Goal: Information Seeking & Learning: Find contact information

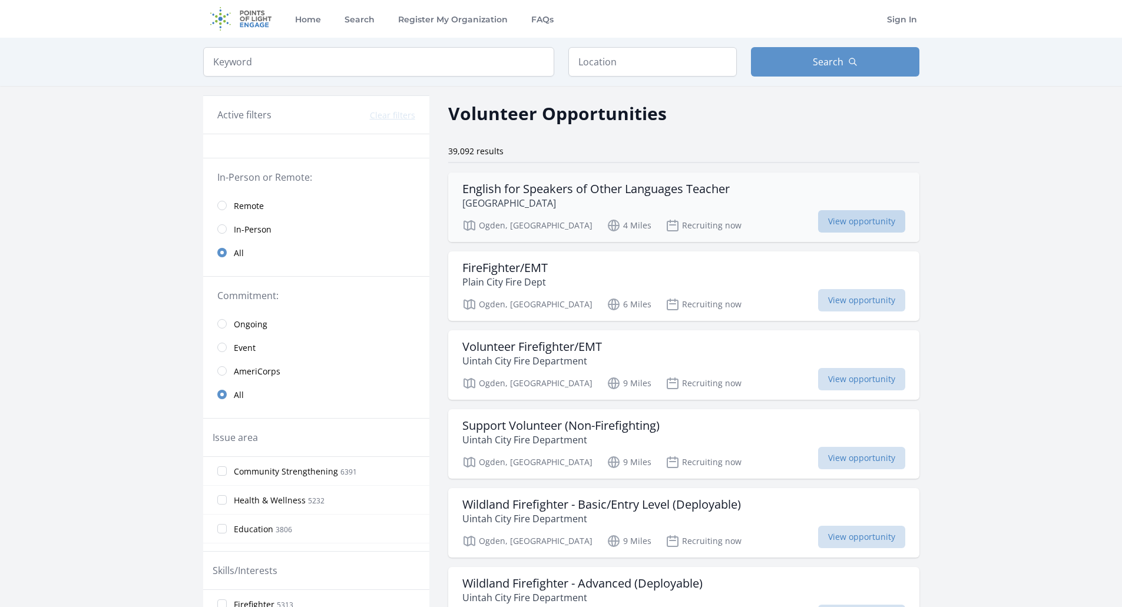
click at [827, 216] on span "View opportunity" at bounding box center [861, 221] width 87 height 22
click at [828, 304] on span "View opportunity" at bounding box center [861, 300] width 87 height 22
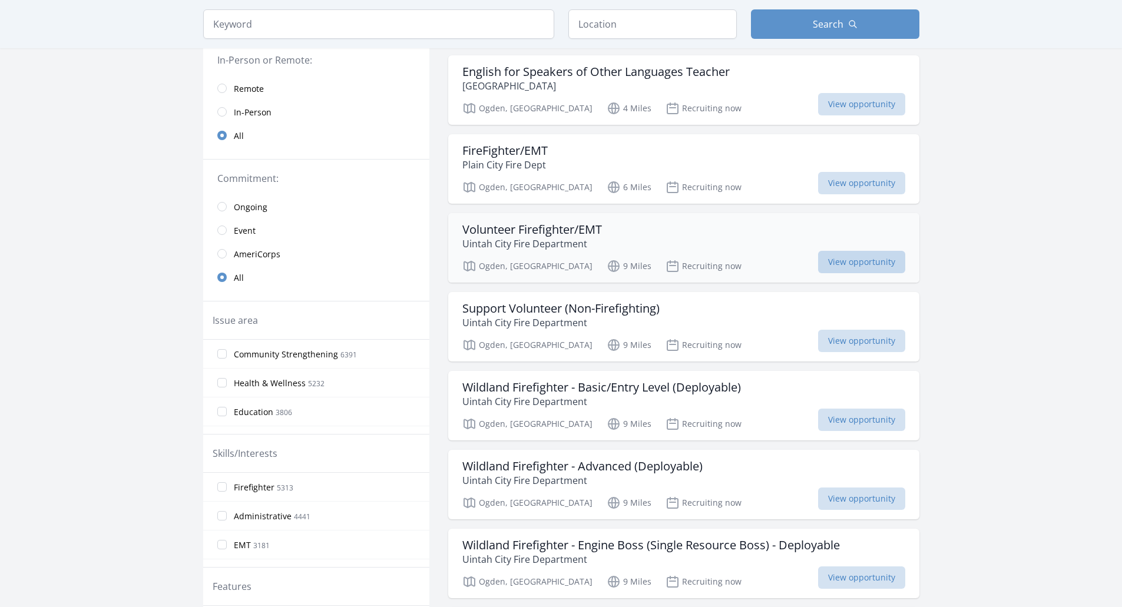
scroll to position [118, 0]
click at [820, 342] on span "View opportunity" at bounding box center [861, 340] width 87 height 22
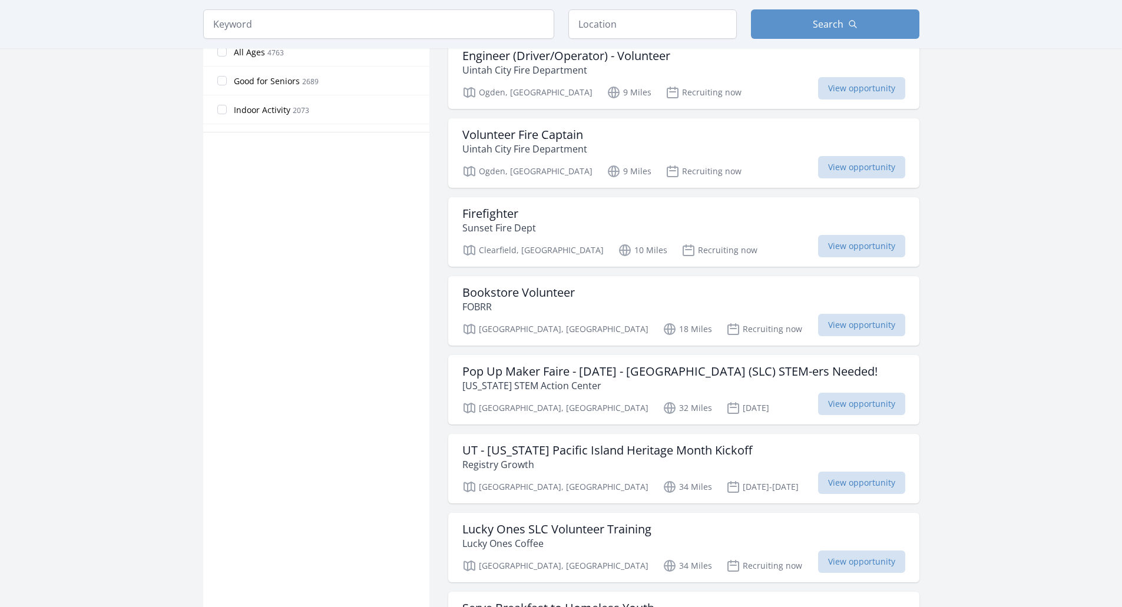
scroll to position [707, 0]
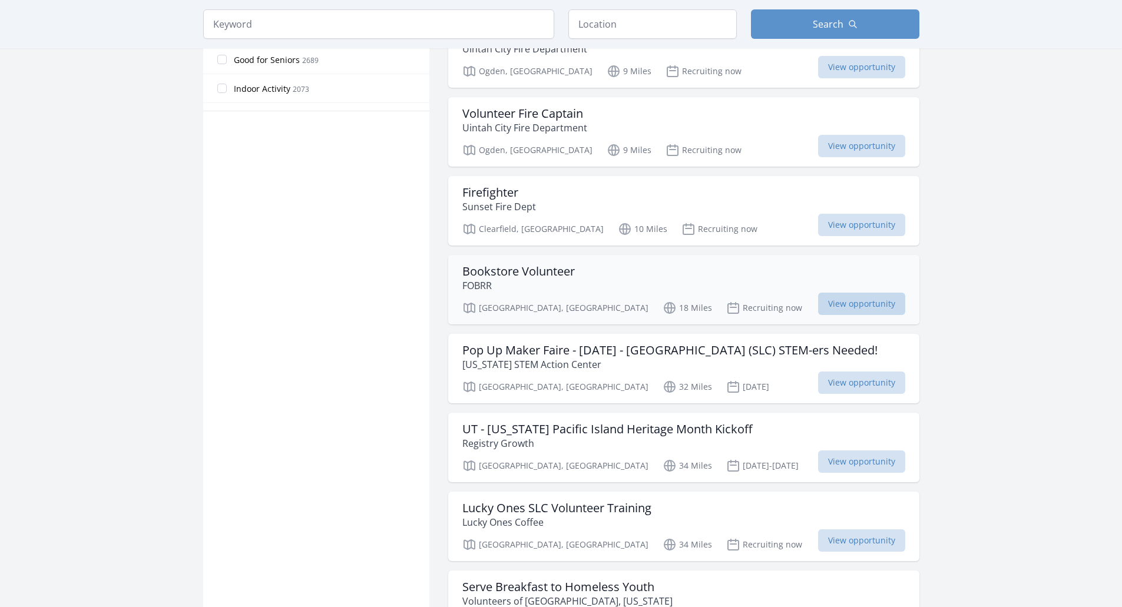
click at [823, 302] on span "View opportunity" at bounding box center [861, 304] width 87 height 22
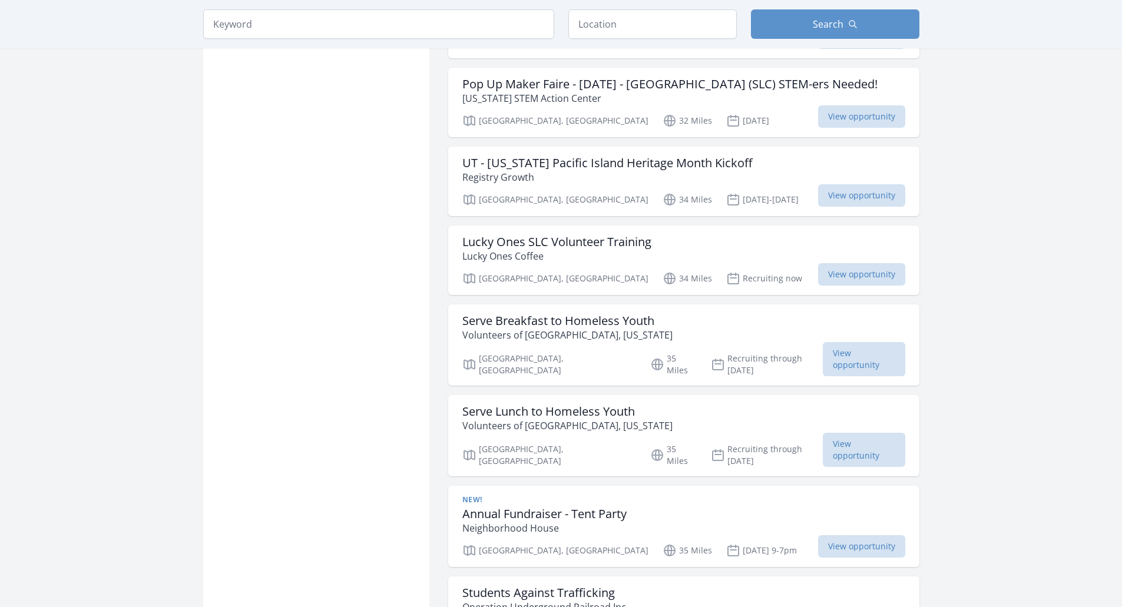
scroll to position [1001, 0]
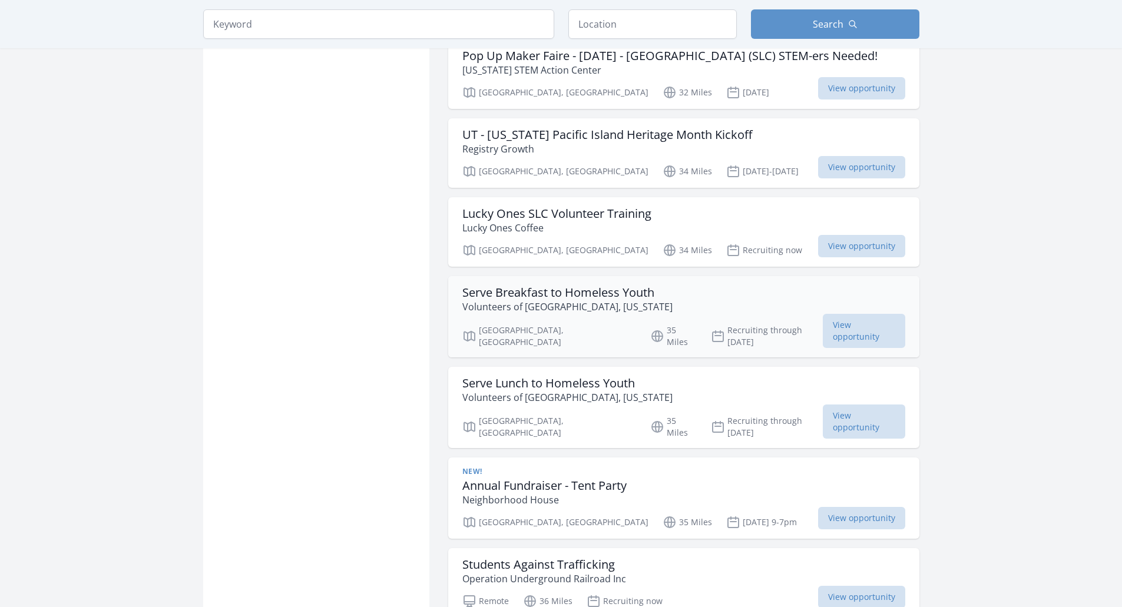
click at [670, 300] on div "Serve Breakfast to Homeless Youth Volunteers of America, Utah" at bounding box center [683, 300] width 443 height 28
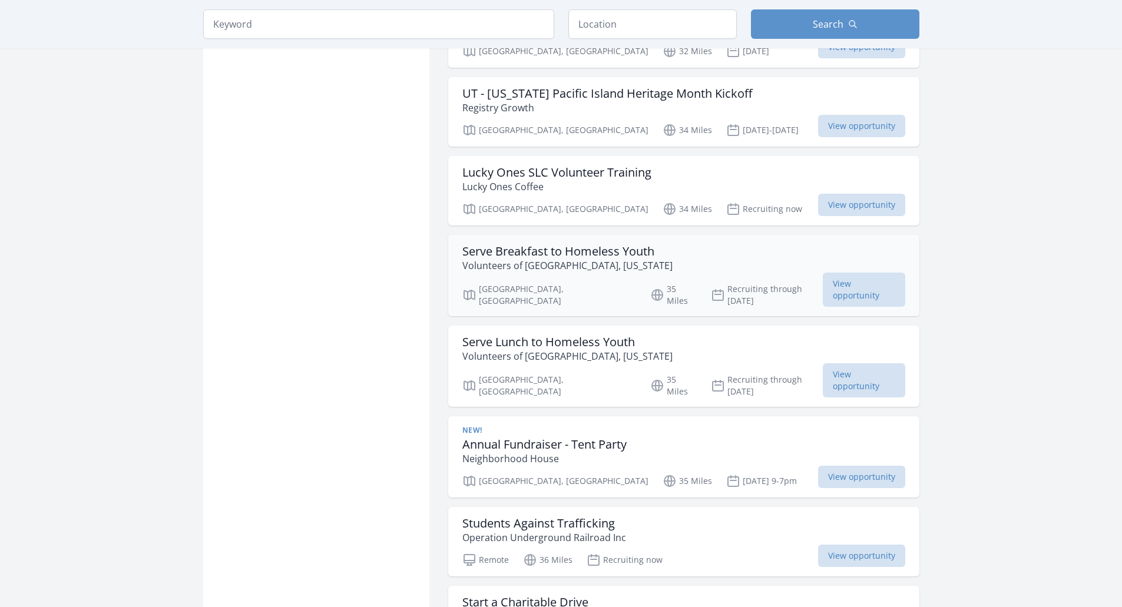
scroll to position [1060, 0]
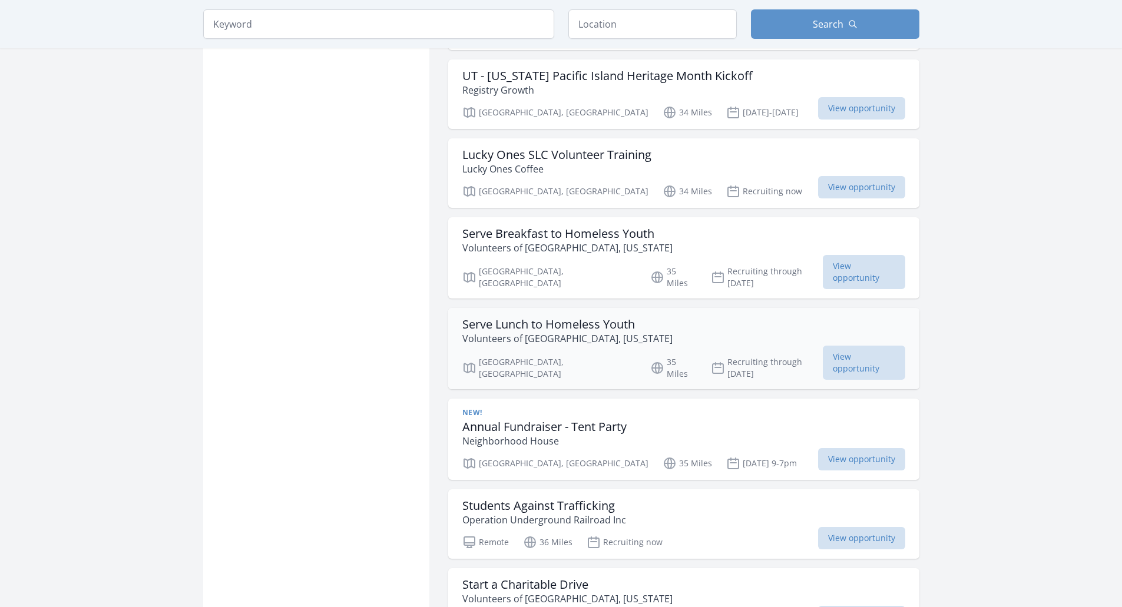
click at [685, 329] on div "Serve Lunch to Homeless Youth Volunteers of America, Utah" at bounding box center [683, 331] width 443 height 28
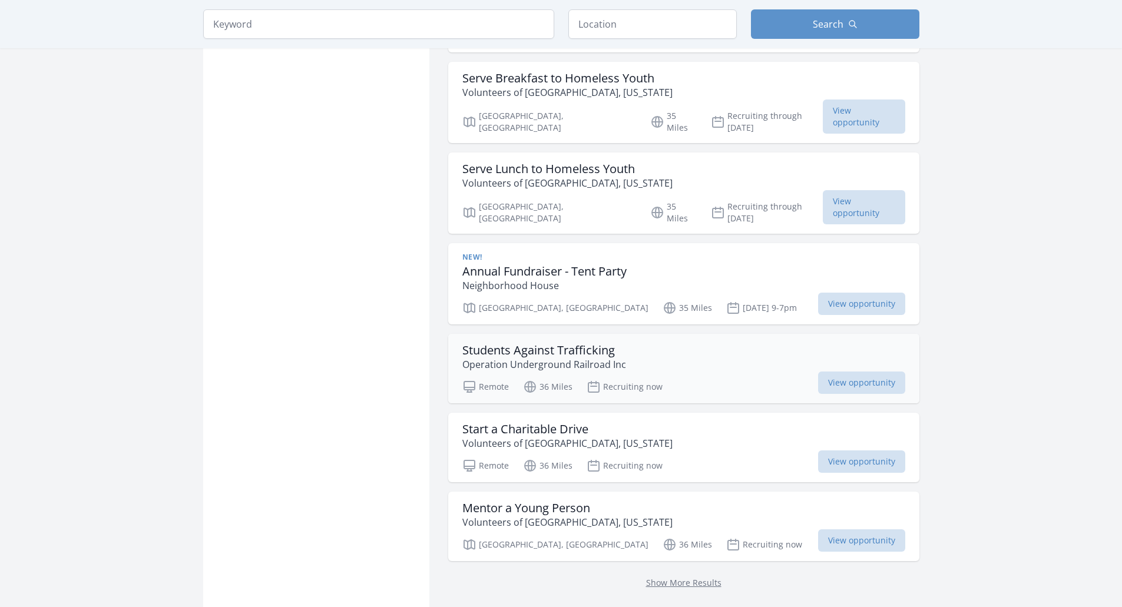
scroll to position [1237, 0]
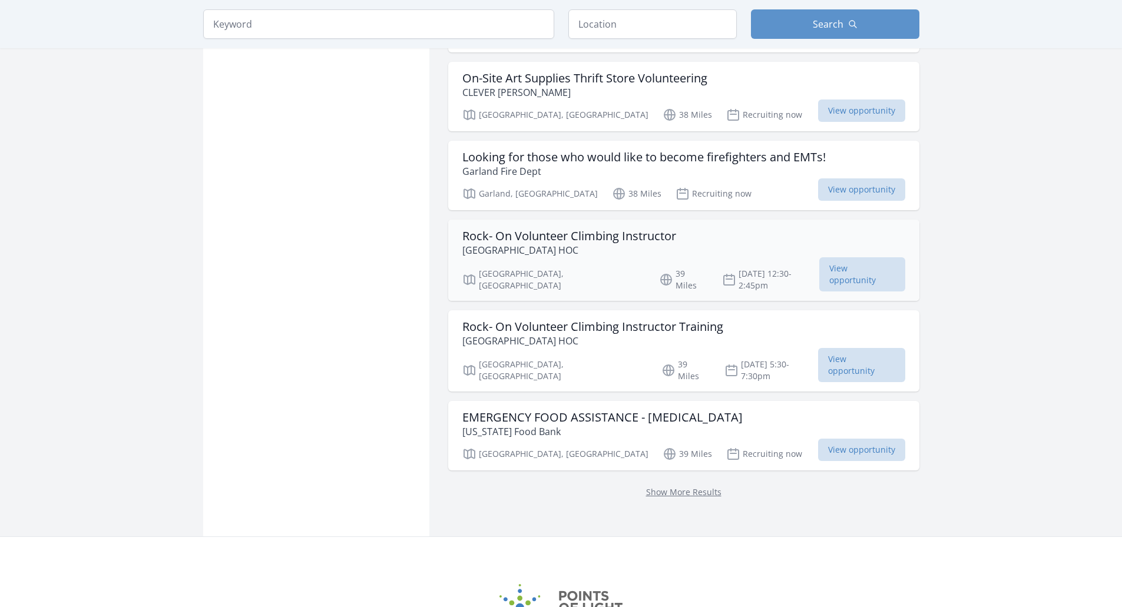
scroll to position [1355, 0]
click at [690, 423] on p "Utah Food Bank" at bounding box center [602, 430] width 280 height 14
click at [665, 485] on link "Show More Results" at bounding box center [683, 490] width 75 height 11
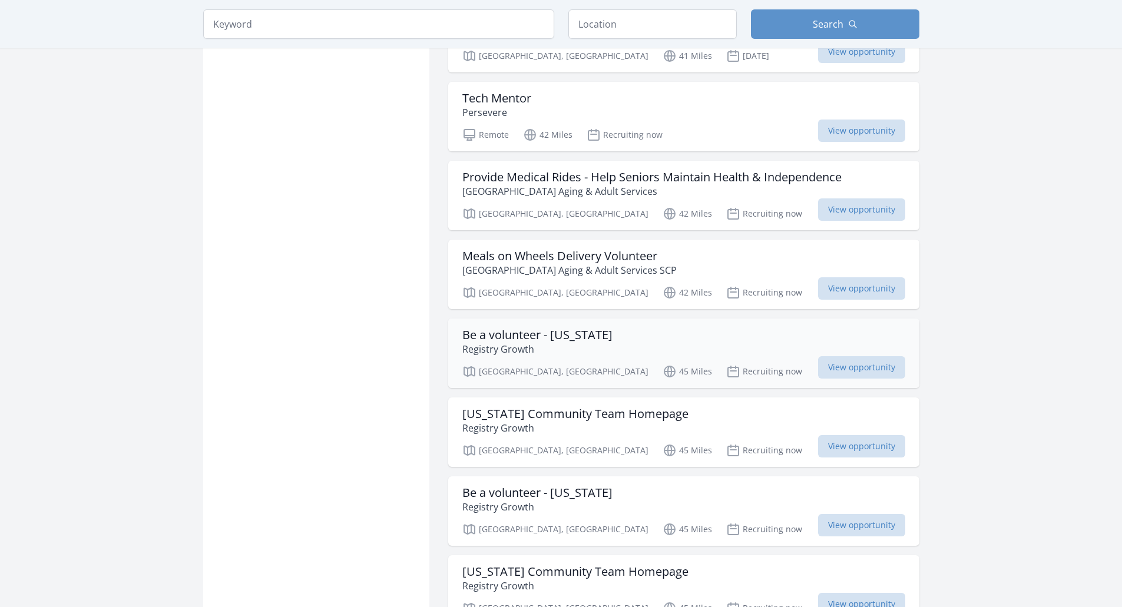
scroll to position [2238, 0]
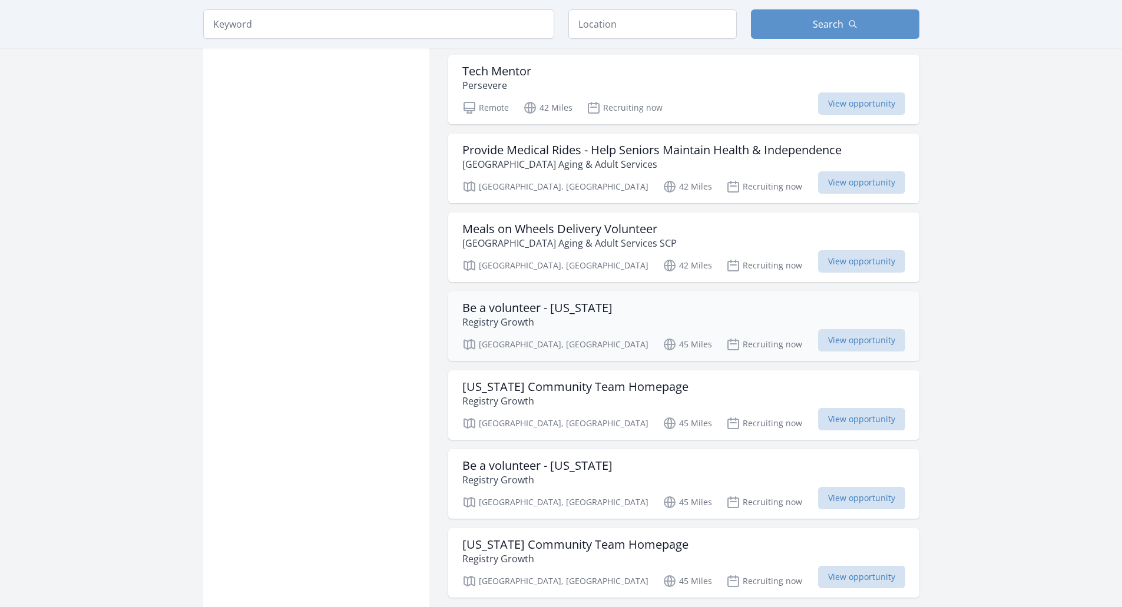
click at [668, 301] on div "Be a volunteer - Utah Registry Growth" at bounding box center [683, 315] width 443 height 28
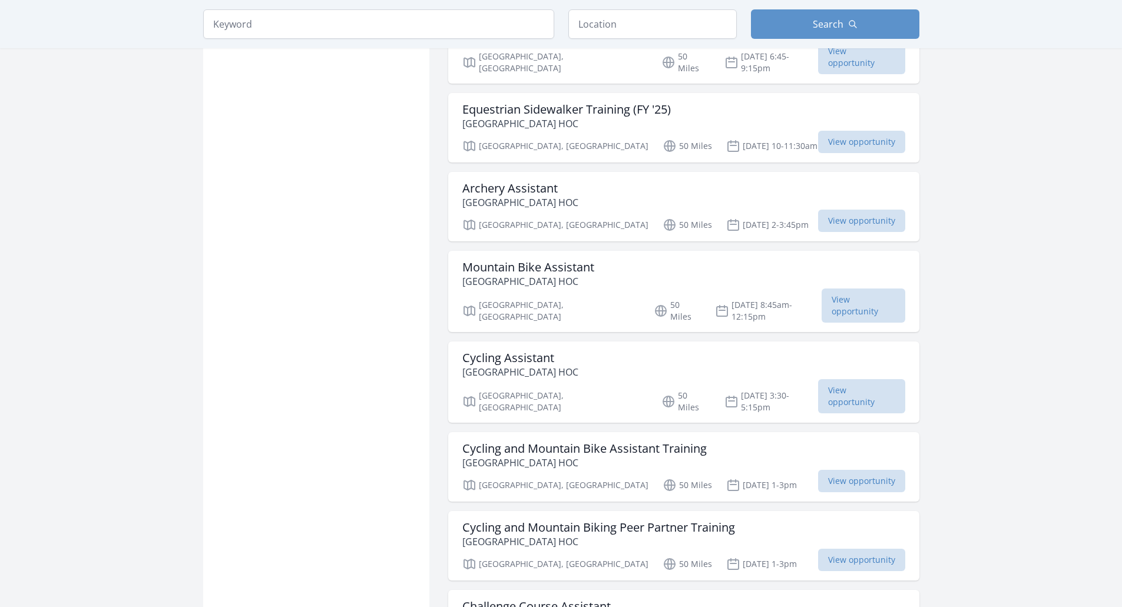
scroll to position [3475, 0]
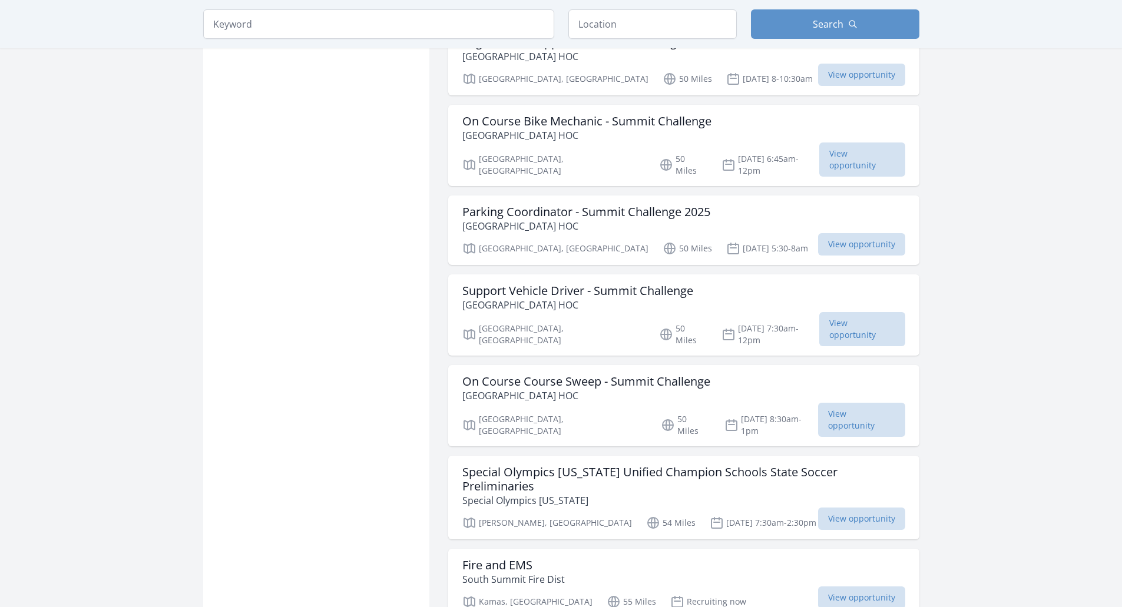
scroll to position [5477, 0]
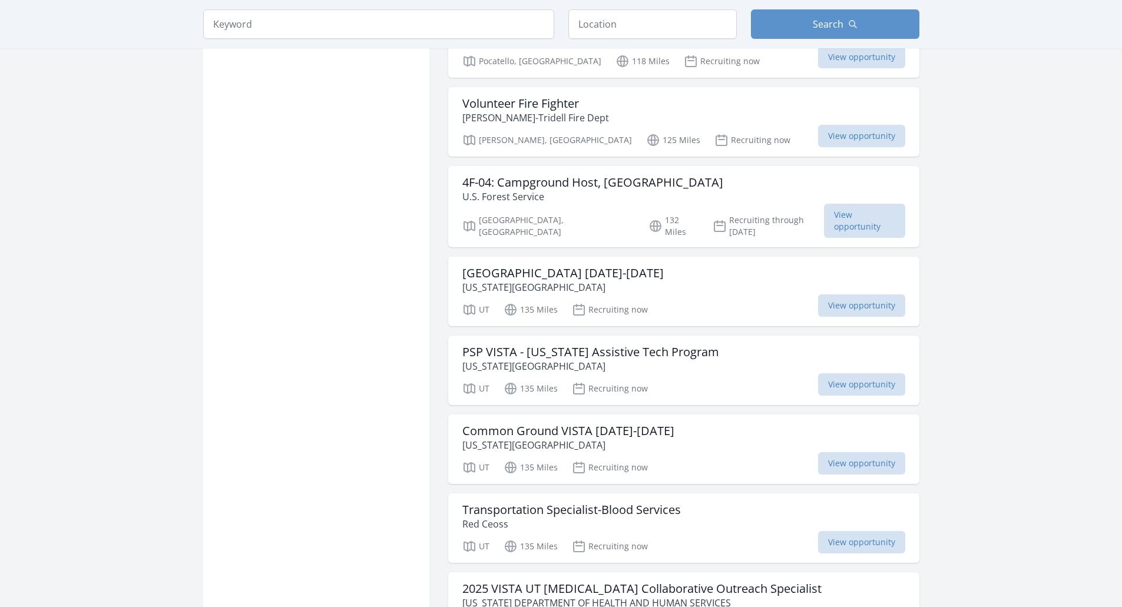
scroll to position [7597, 0]
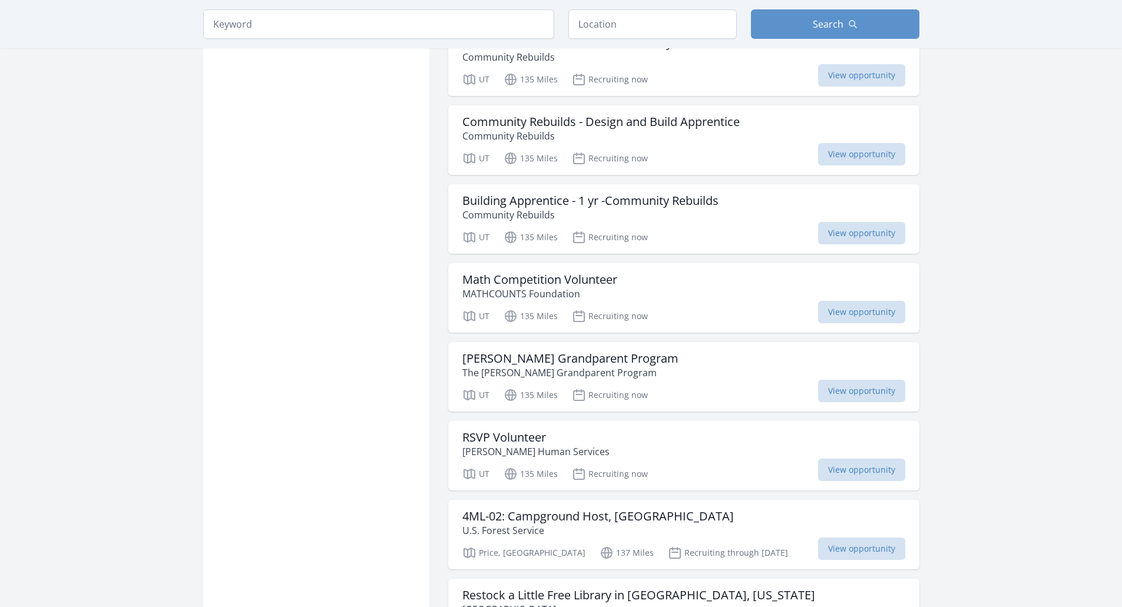
scroll to position [9070, 0]
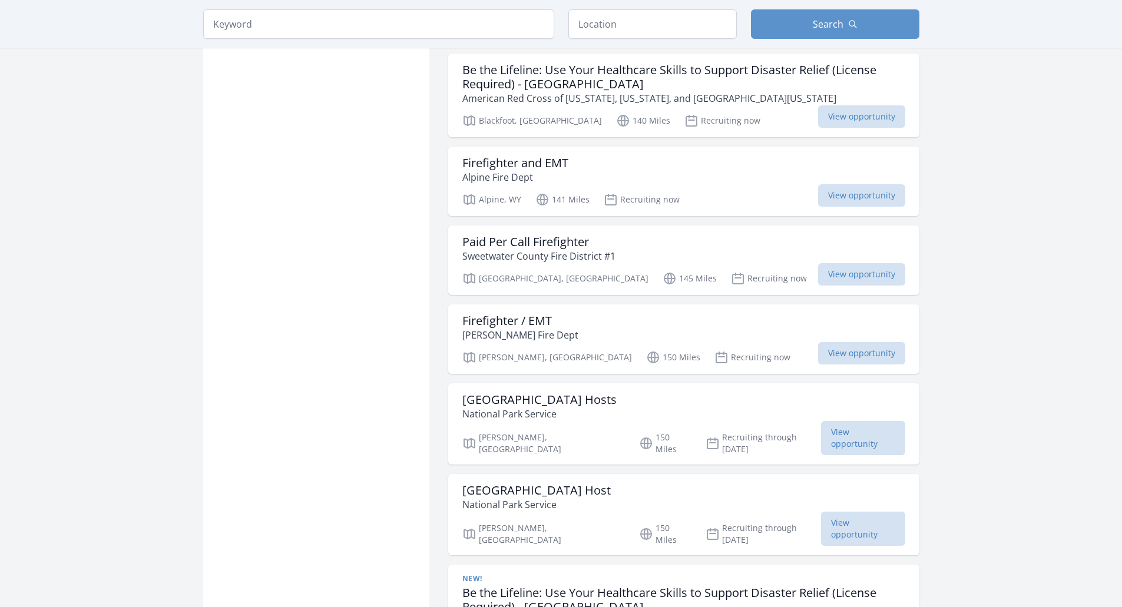
scroll to position [9659, 0]
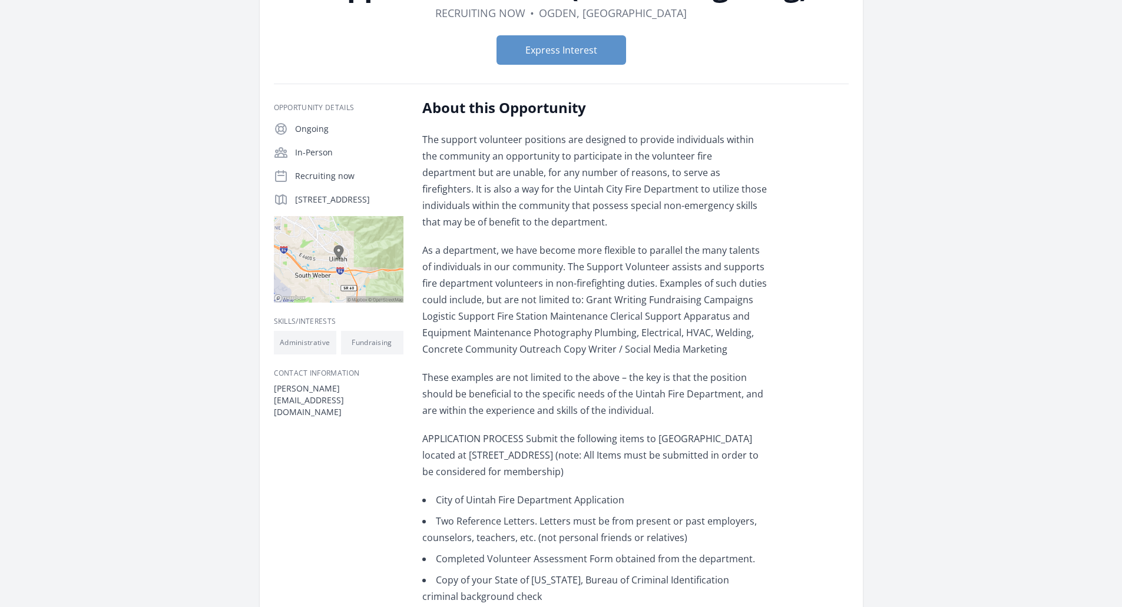
scroll to position [177, 0]
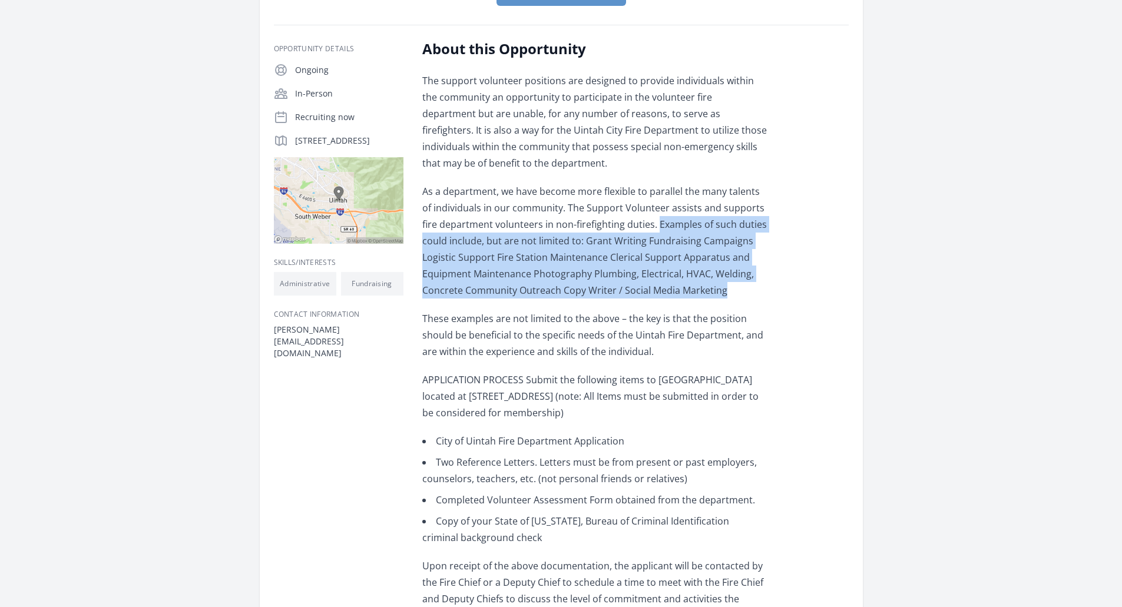
drag, startPoint x: 641, startPoint y: 224, endPoint x: 682, endPoint y: 289, distance: 76.5
click at [682, 289] on p "As a department, we have become more flexible to parallel the many talents of i…" at bounding box center [594, 240] width 345 height 115
click at [687, 292] on p "As a department, we have become more flexible to parallel the many talents of i…" at bounding box center [594, 240] width 345 height 115
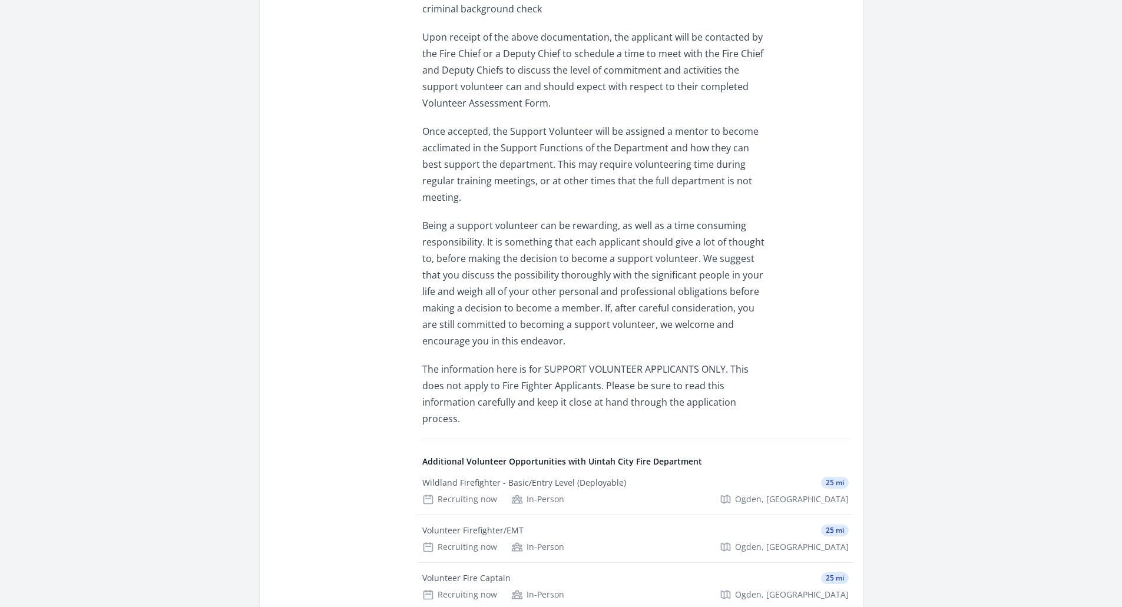
scroll to position [707, 0]
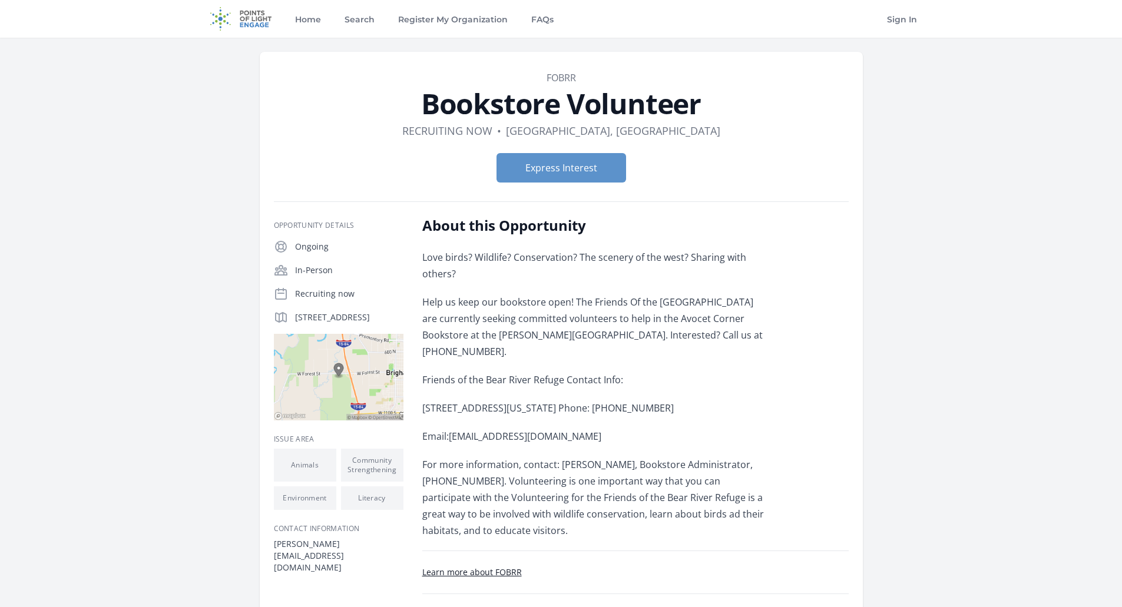
drag, startPoint x: 393, startPoint y: 122, endPoint x: 386, endPoint y: 122, distance: 6.5
click at [393, 122] on header "Organization FOBRR Bookstore Volunteer Duration Recruiting now • Location Brigh…" at bounding box center [561, 131] width 575 height 121
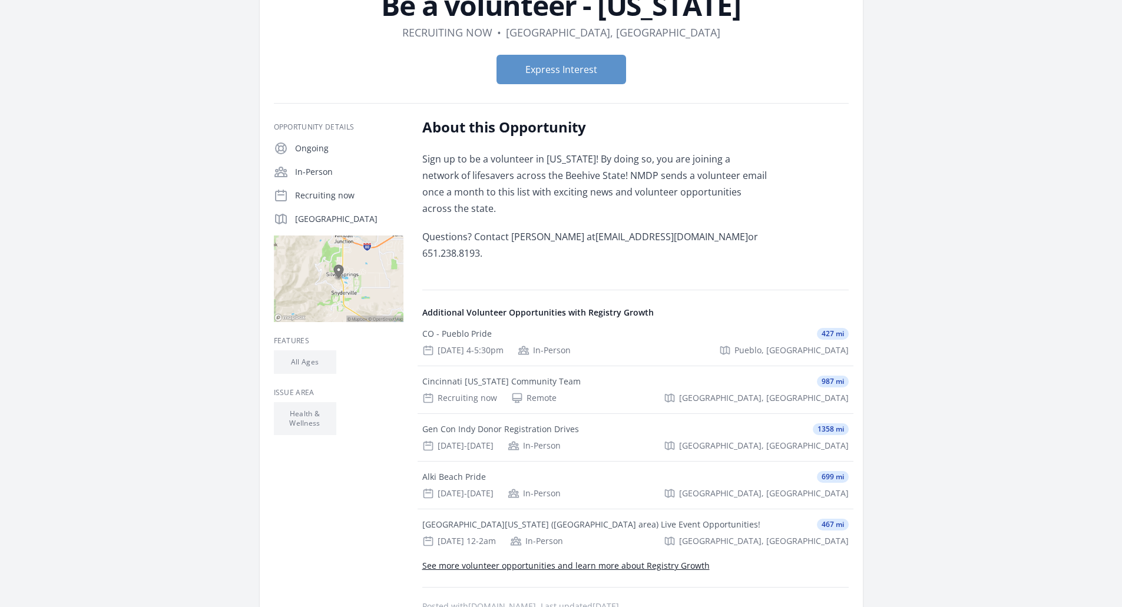
scroll to position [118, 0]
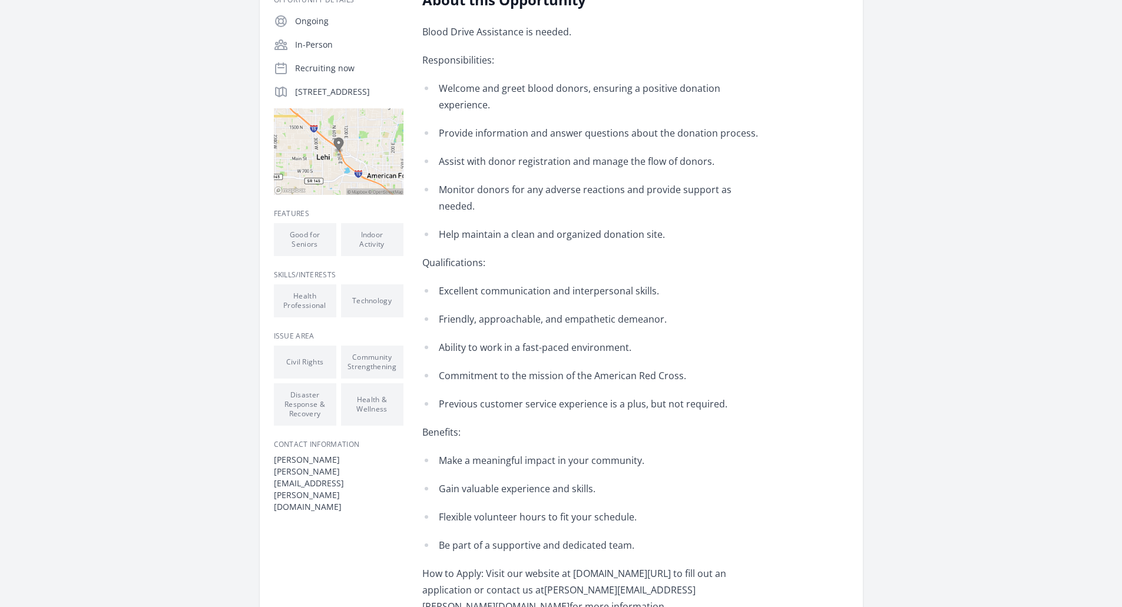
scroll to position [236, 0]
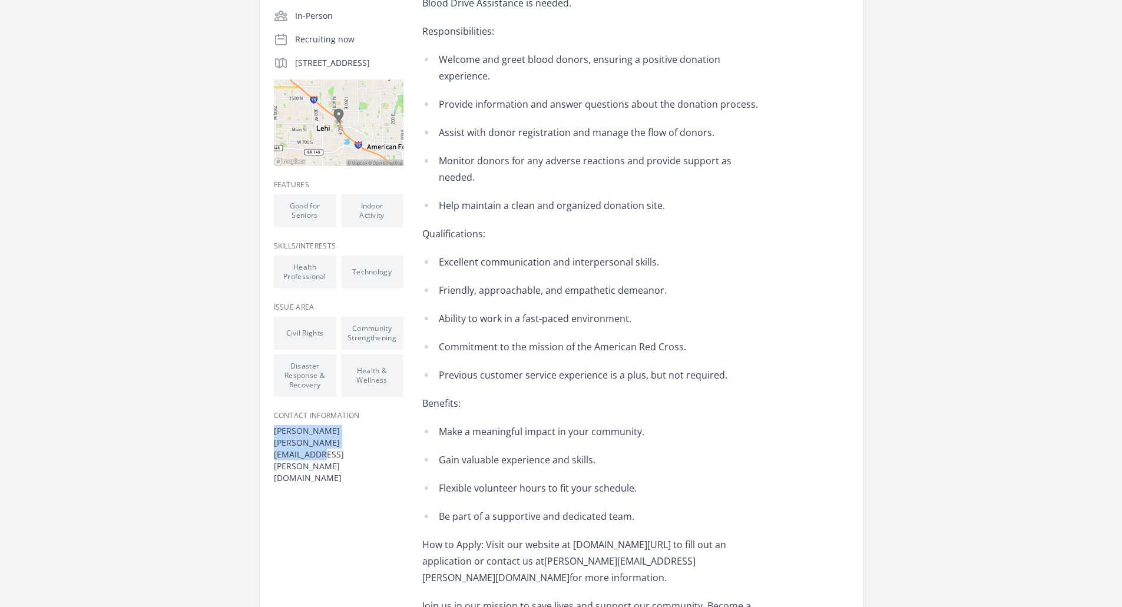
drag, startPoint x: 378, startPoint y: 442, endPoint x: 256, endPoint y: 428, distance: 123.2
click at [256, 428] on div "Help at Local Blood Drives Duration Recruiting now • Location Lehi, UT Express …" at bounding box center [561, 256] width 716 height 909
copy dl "Bonnie Cook bonnie.cook@redcross.org"
click at [640, 294] on ul "Excellent communication and interpersonal skills. Friendly, approachable, and e…" at bounding box center [594, 319] width 345 height 130
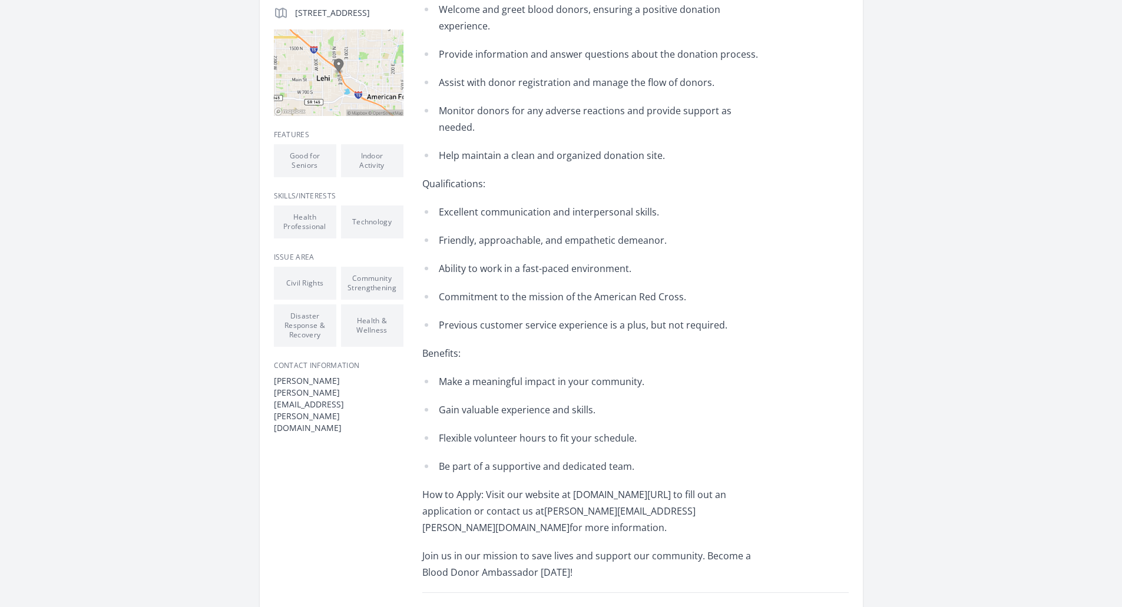
scroll to position [353, 0]
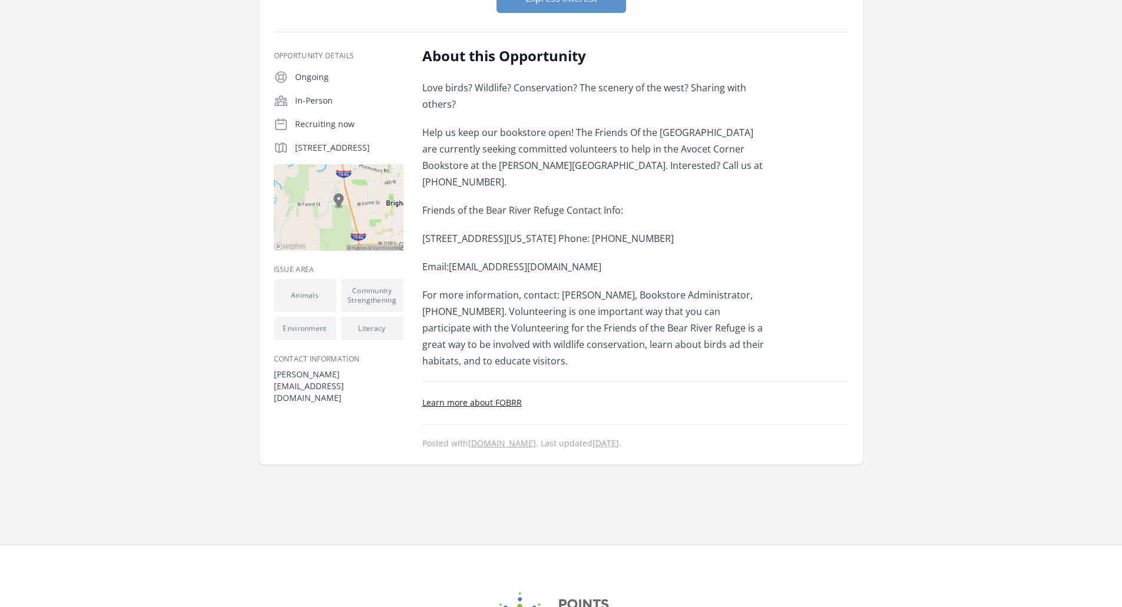
scroll to position [177, 0]
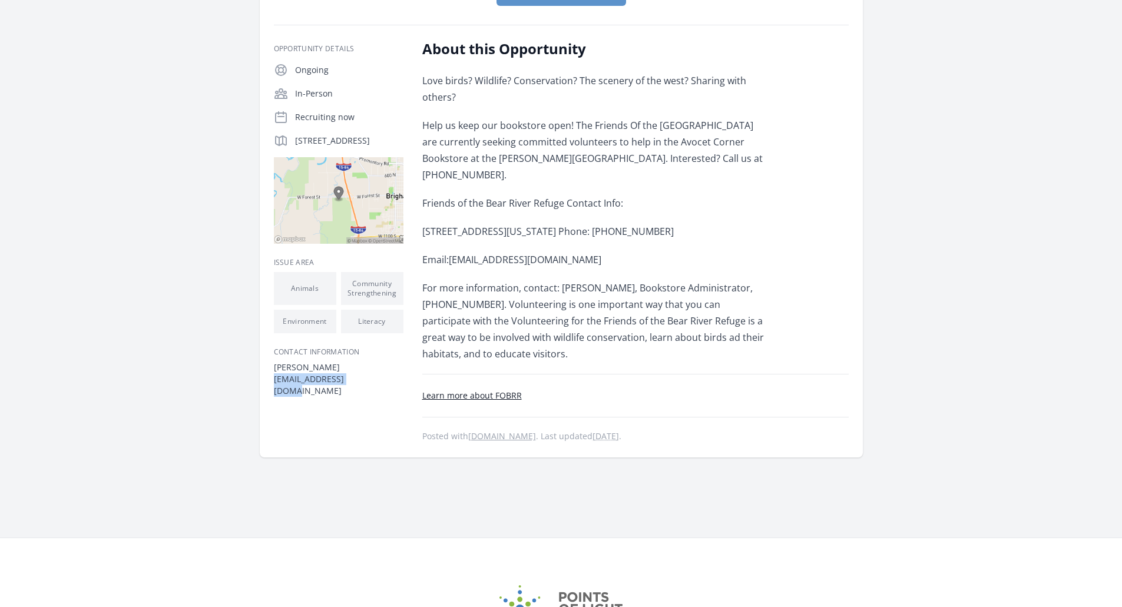
drag, startPoint x: 365, startPoint y: 388, endPoint x: 271, endPoint y: 389, distance: 93.7
click at [271, 389] on article "Organization FOBRR Bookstore Volunteer Duration Recruiting now • Location [GEOG…" at bounding box center [561, 166] width 603 height 582
copy dd "[EMAIL_ADDRESS][DOMAIN_NAME]"
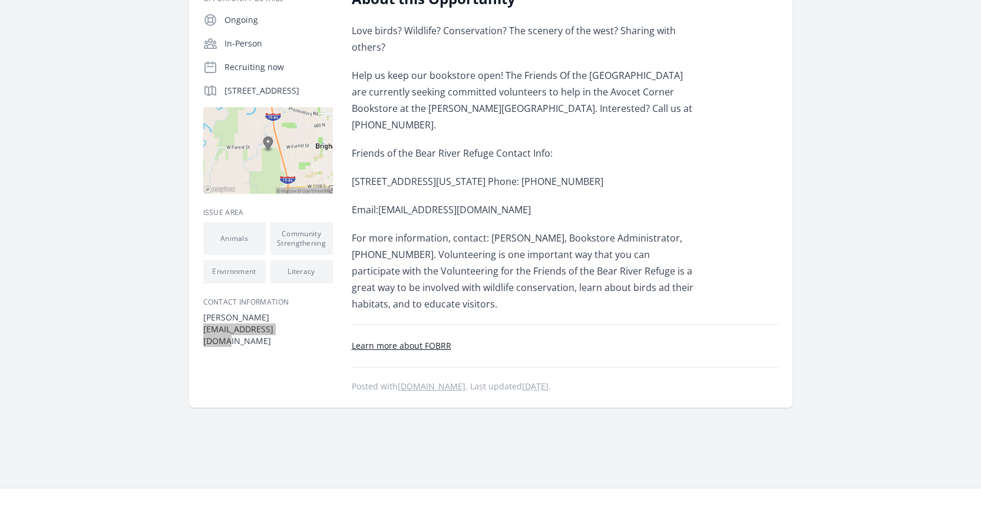
scroll to position [236, 0]
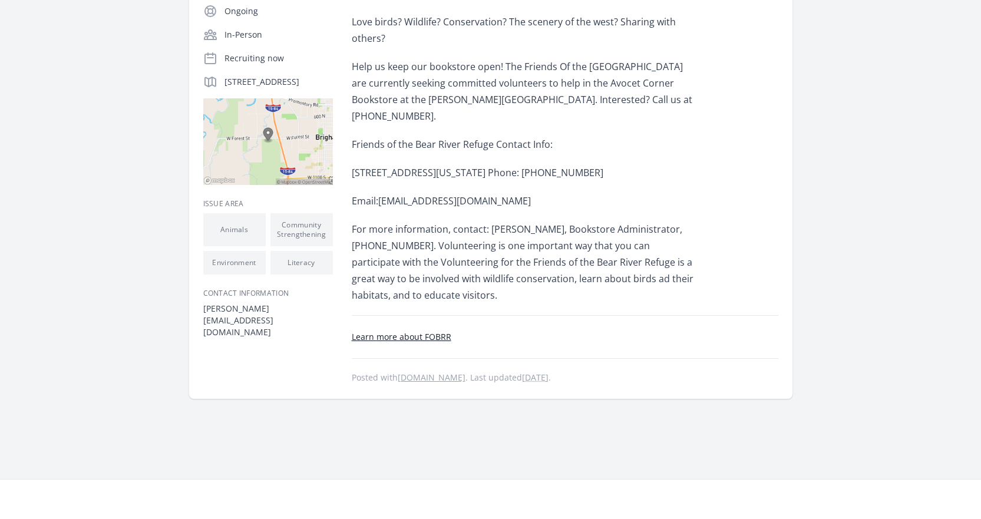
click at [157, 317] on div "Organization FOBRR Bookstore Volunteer Duration Recruiting now • Location [GEOG…" at bounding box center [491, 107] width 716 height 611
